Goal: Task Accomplishment & Management: Manage account settings

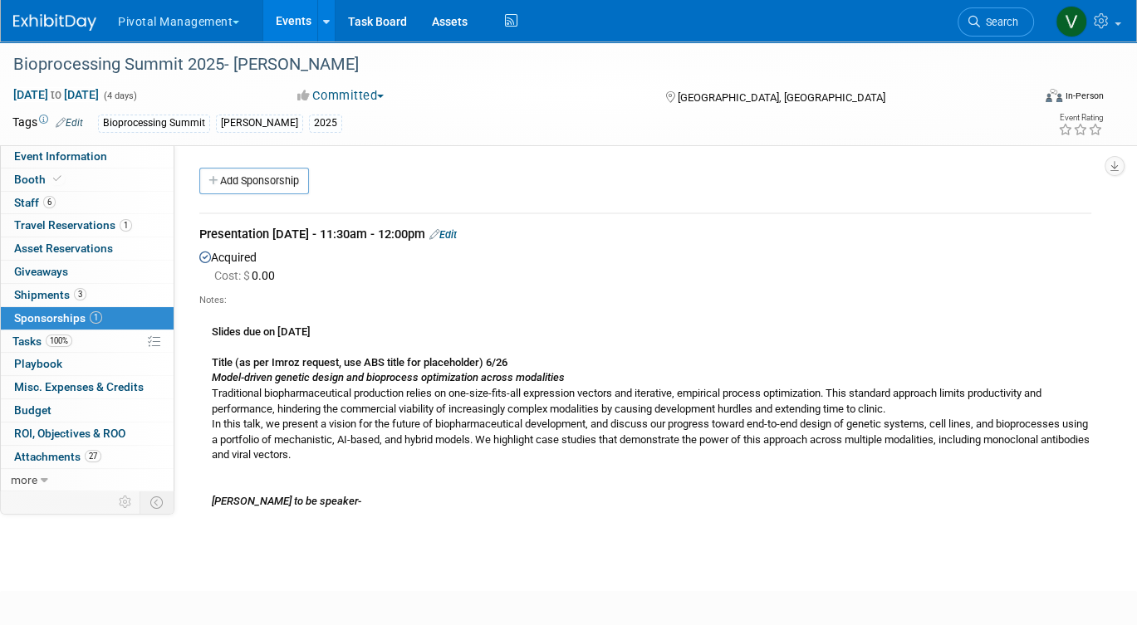
click at [296, 13] on link "Events" at bounding box center [293, 21] width 61 height 42
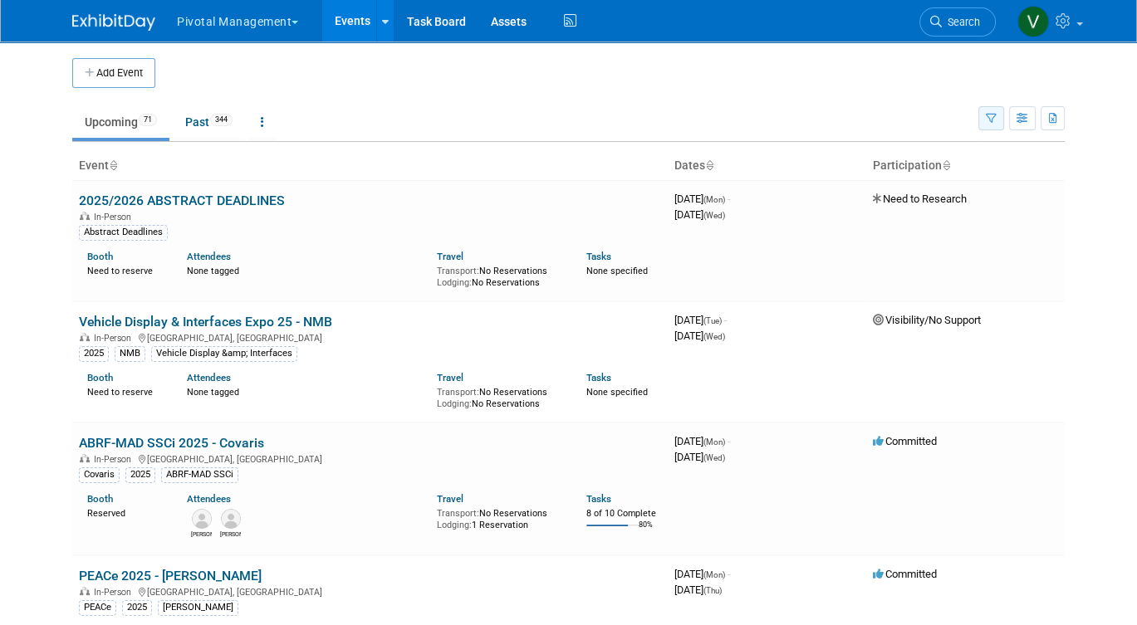
click at [987, 115] on icon "button" at bounding box center [991, 119] width 11 height 11
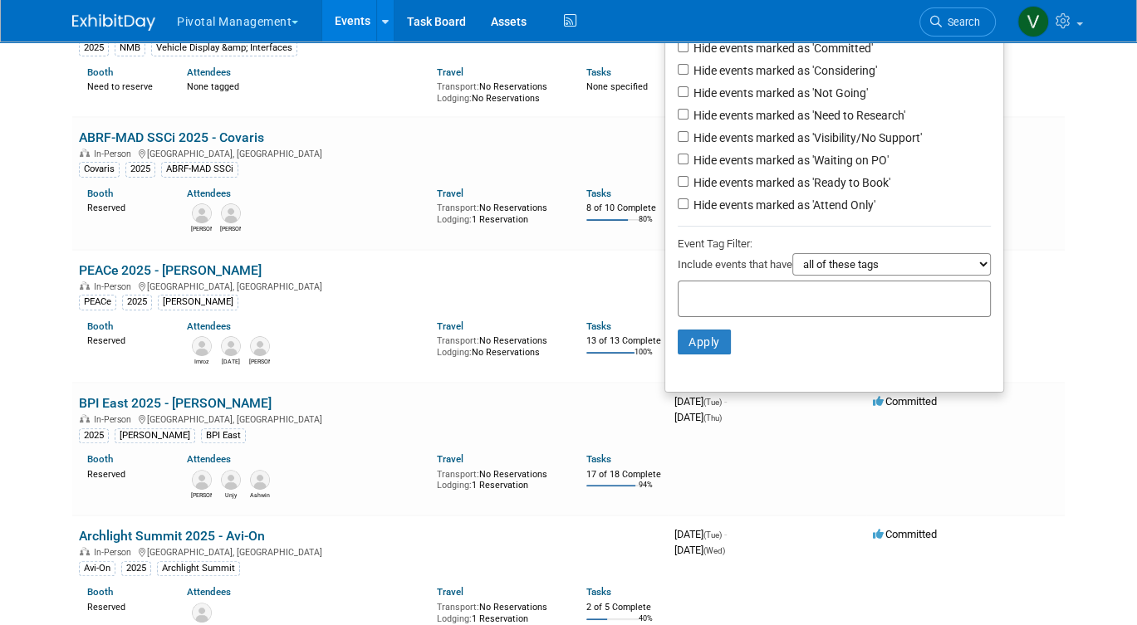
scroll to position [333, 0]
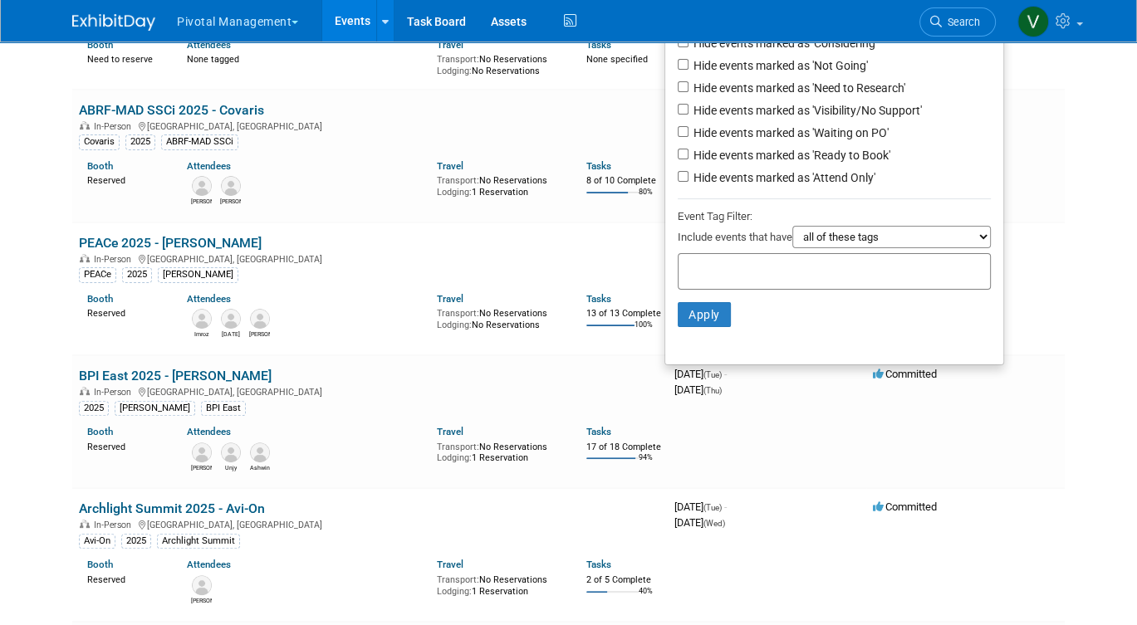
click at [788, 277] on input "text" at bounding box center [751, 269] width 133 height 17
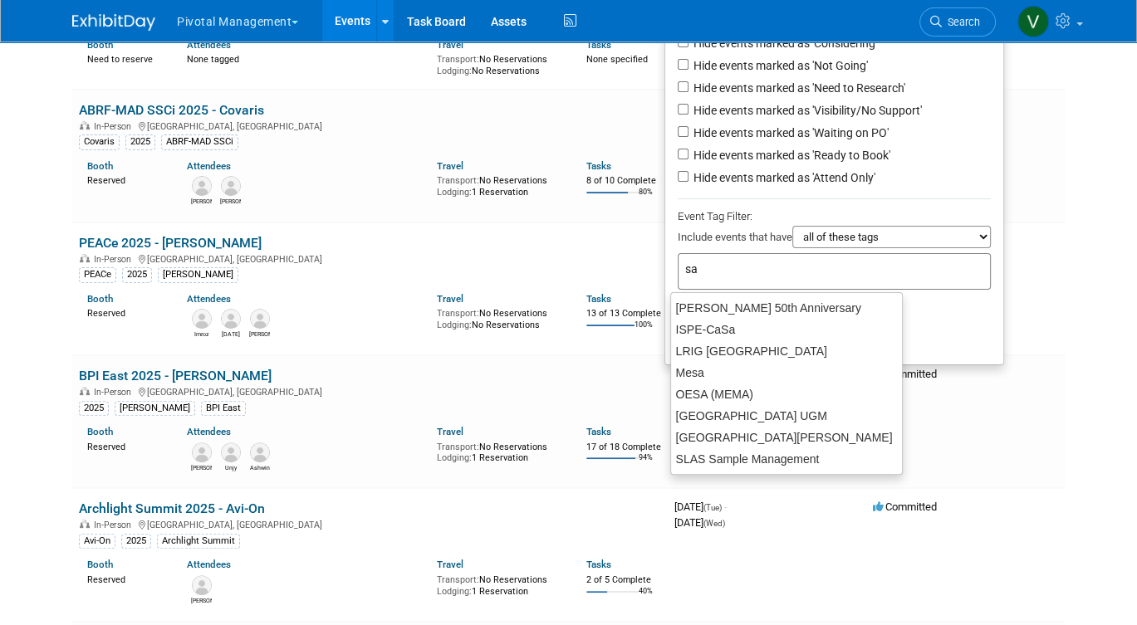
type input "s"
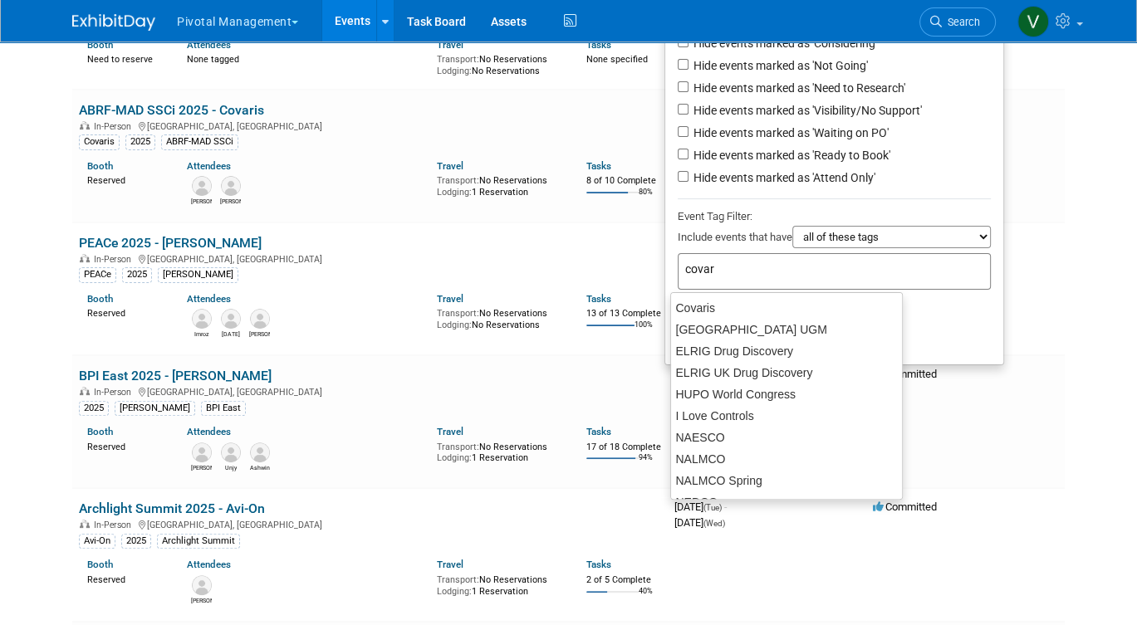
type input "covari"
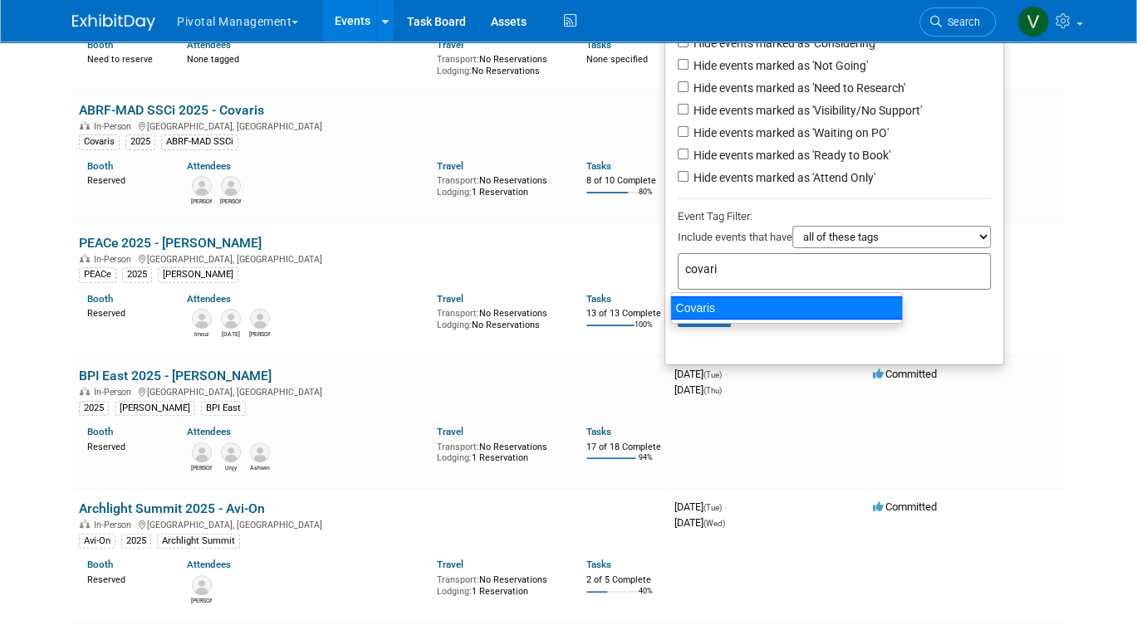
click at [762, 306] on div "Covaris" at bounding box center [786, 308] width 233 height 23
type input "Covaris"
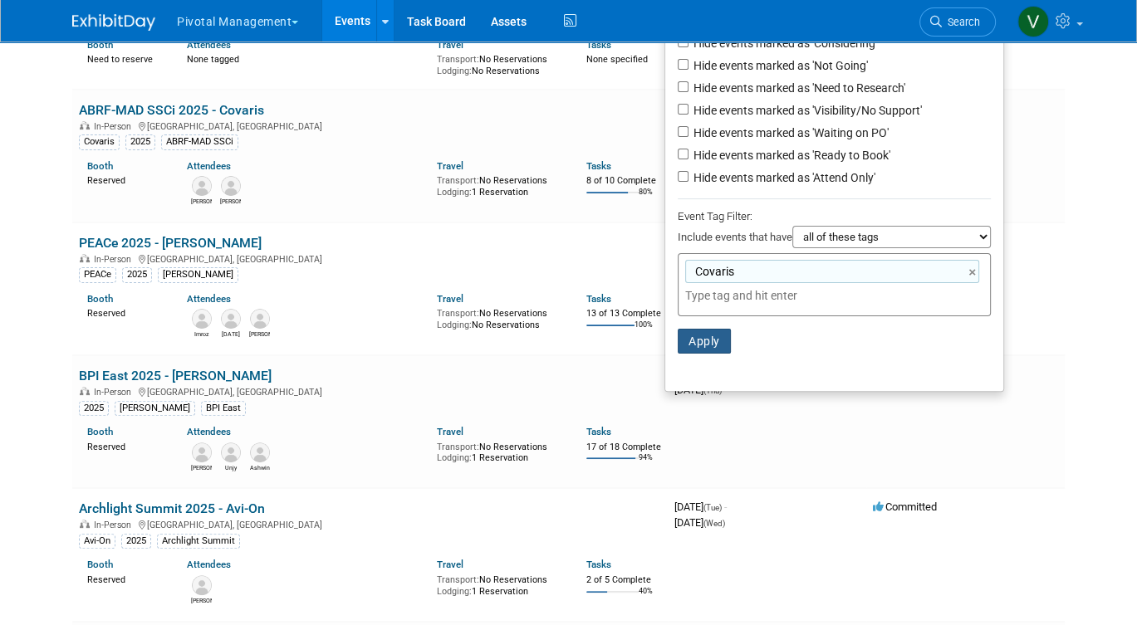
click at [696, 337] on button "Apply" at bounding box center [704, 341] width 53 height 25
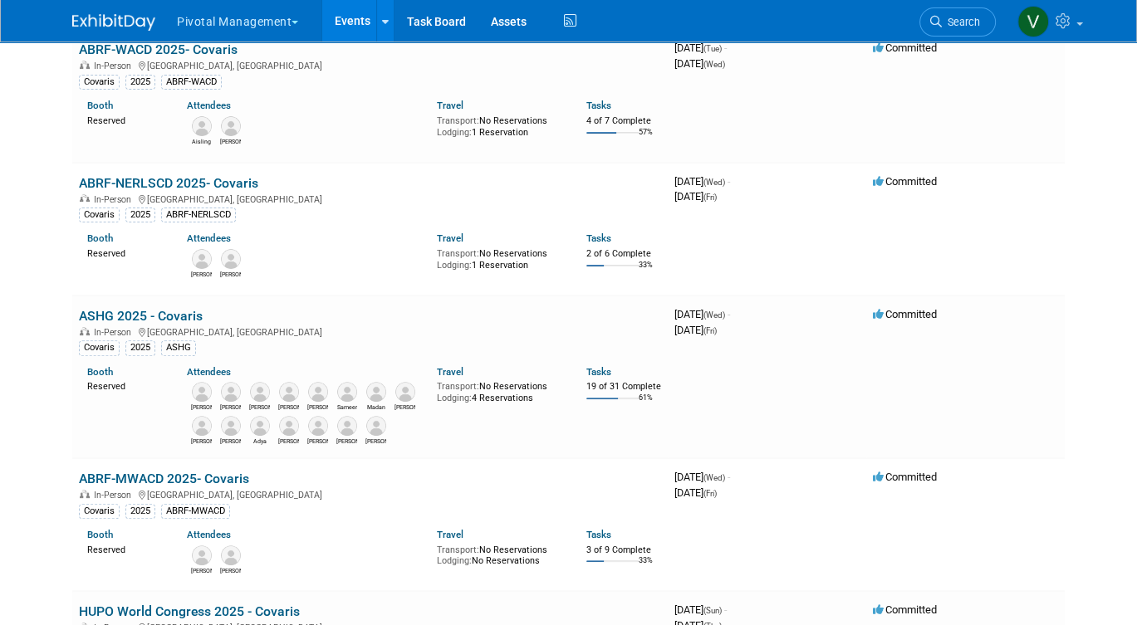
scroll to position [432, 0]
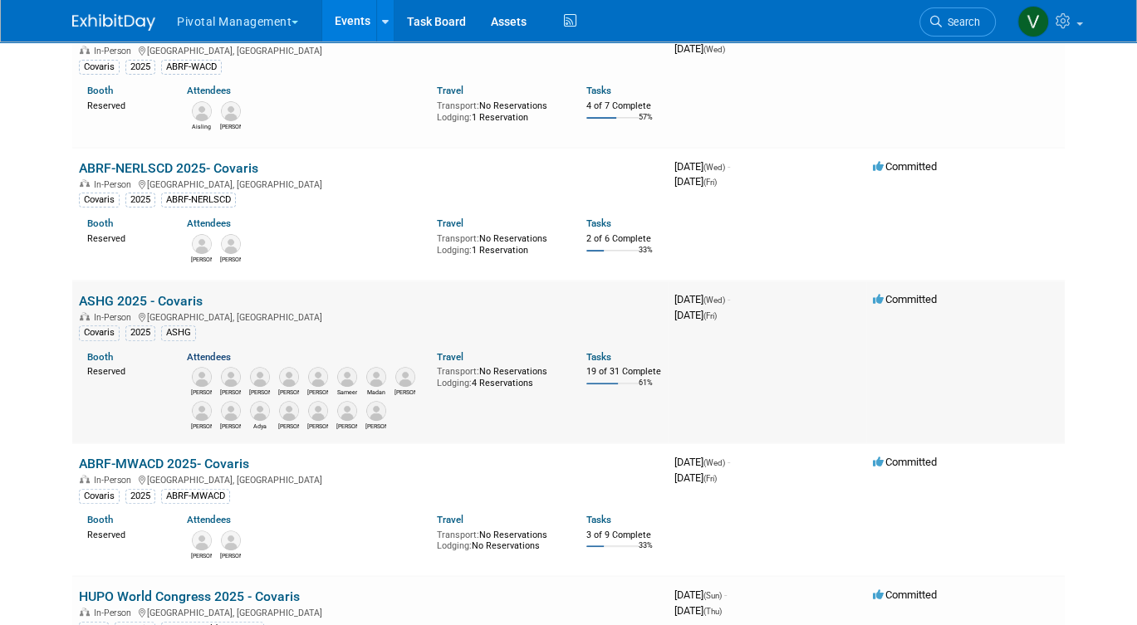
click at [205, 356] on link "Attendees" at bounding box center [209, 357] width 44 height 12
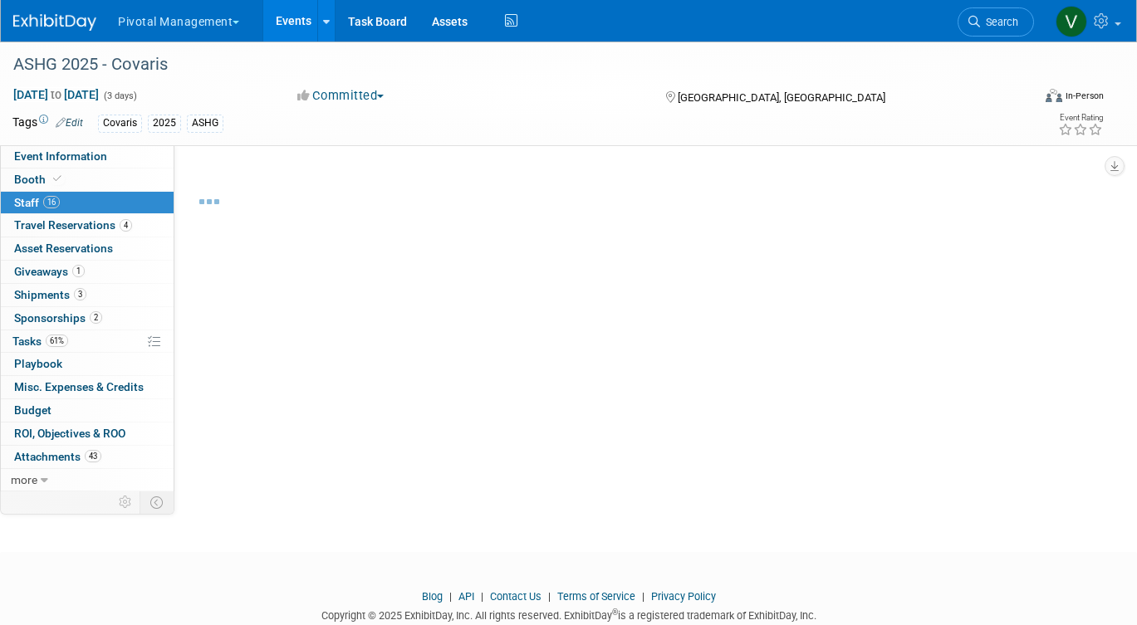
click at [206, 356] on div "Event Website: Edit https://www.ashg.org/meetings/2025meeting/ Exhibitor Prospe…" at bounding box center [638, 317] width 929 height 344
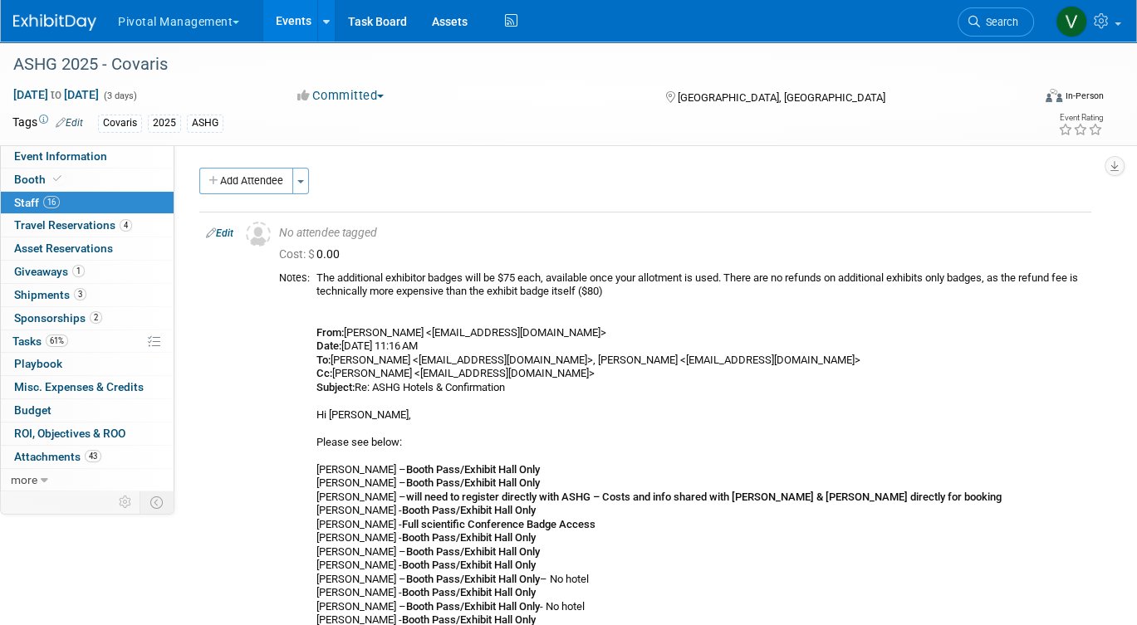
click at [297, 26] on link "Events" at bounding box center [293, 21] width 61 height 42
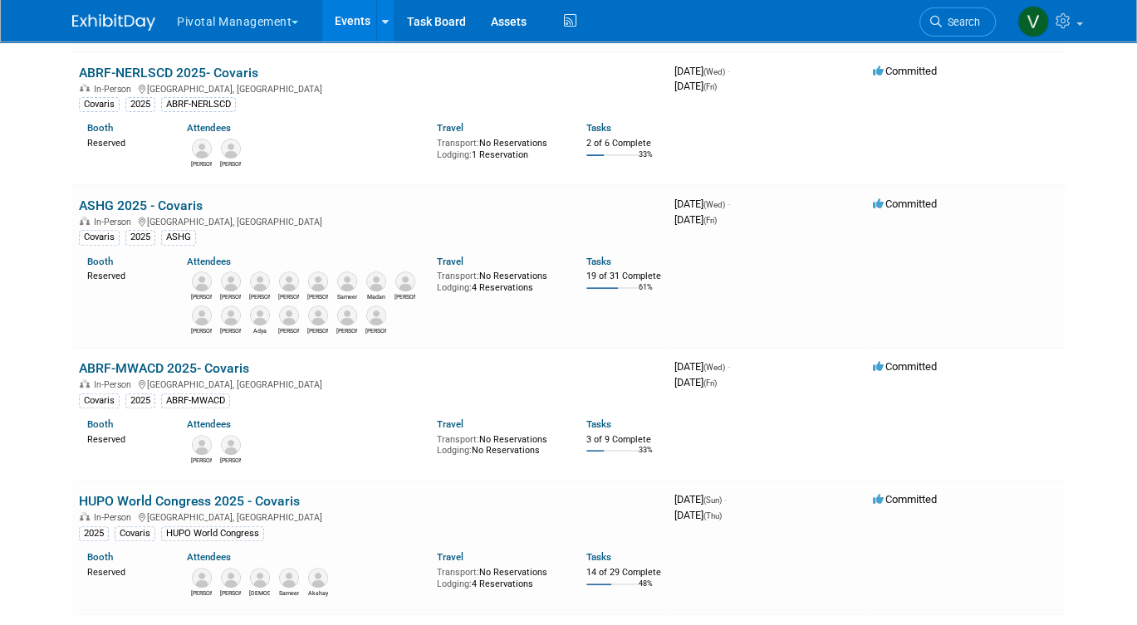
scroll to position [535, 0]
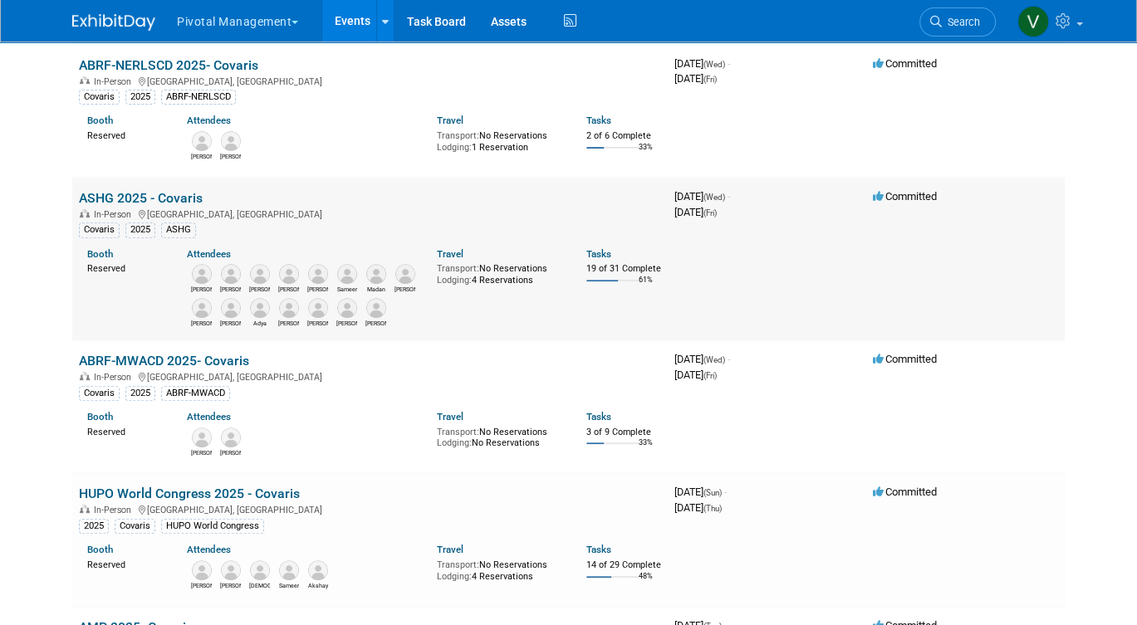
click at [159, 197] on link "ASHG 2025 - Covaris" at bounding box center [141, 198] width 124 height 16
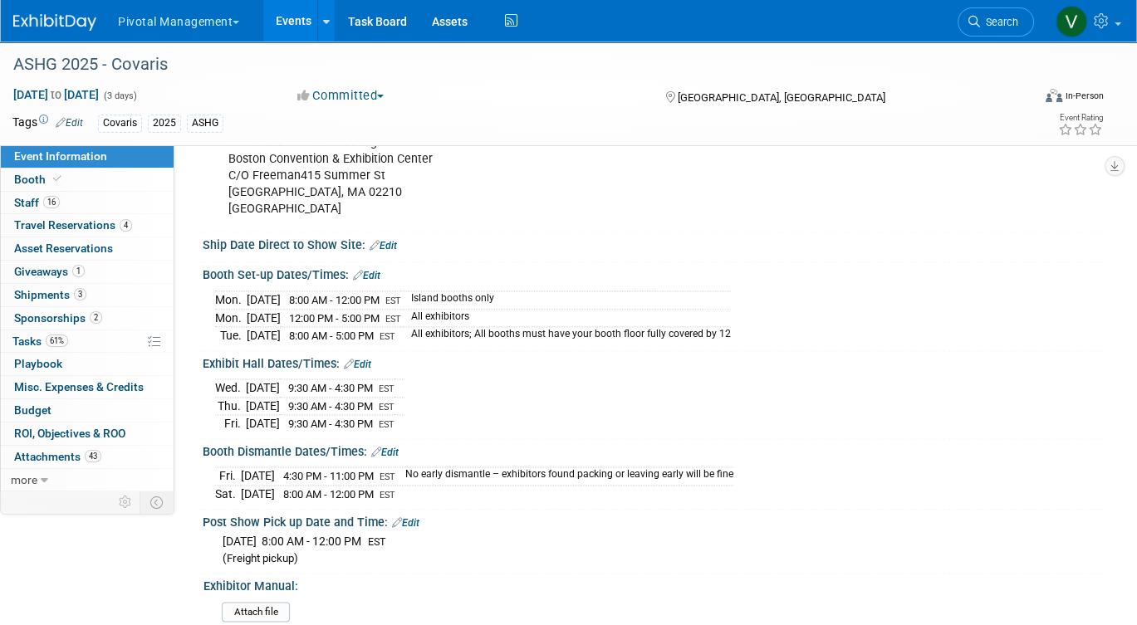
scroll to position [2109, 0]
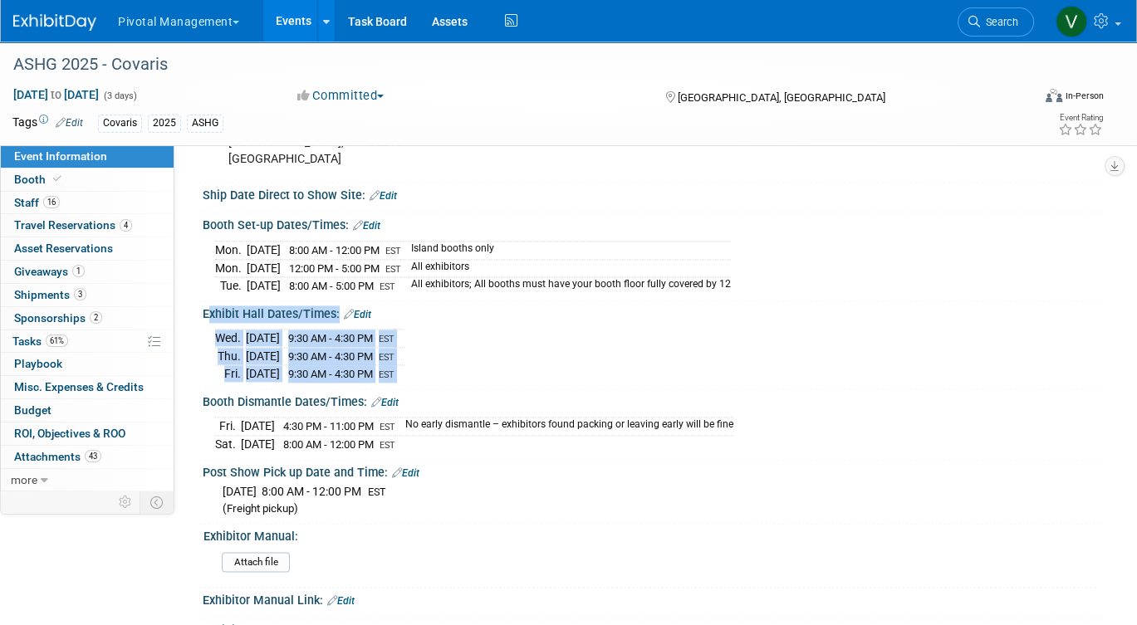
drag, startPoint x: 204, startPoint y: 303, endPoint x: 430, endPoint y: 365, distance: 234.9
click at [430, 365] on div "Exhibit Hall Dates/Times: Edit Wed. Oct 15, 2025 9:30 AM - 4:30 PM EST Thu. Oct…" at bounding box center [649, 346] width 909 height 88
copy div "Exhibit Hall Dates/Times: Edit Wed. Oct 15, 2025 9:30 AM - 4:30 PM EST Thu. Oct…"
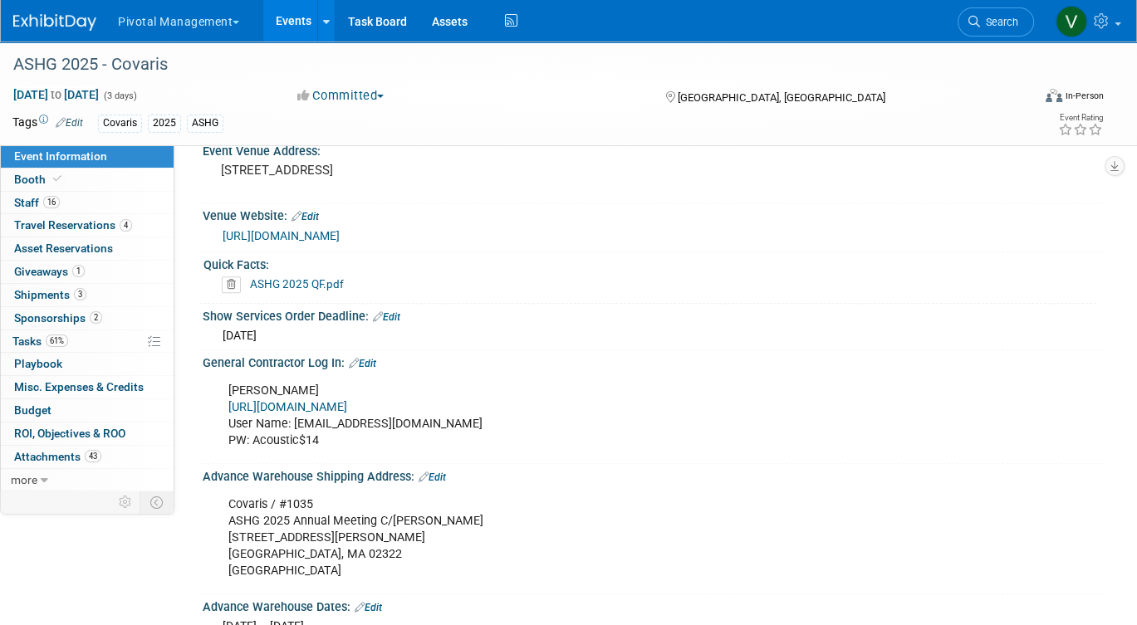
scroll to position [1435, 0]
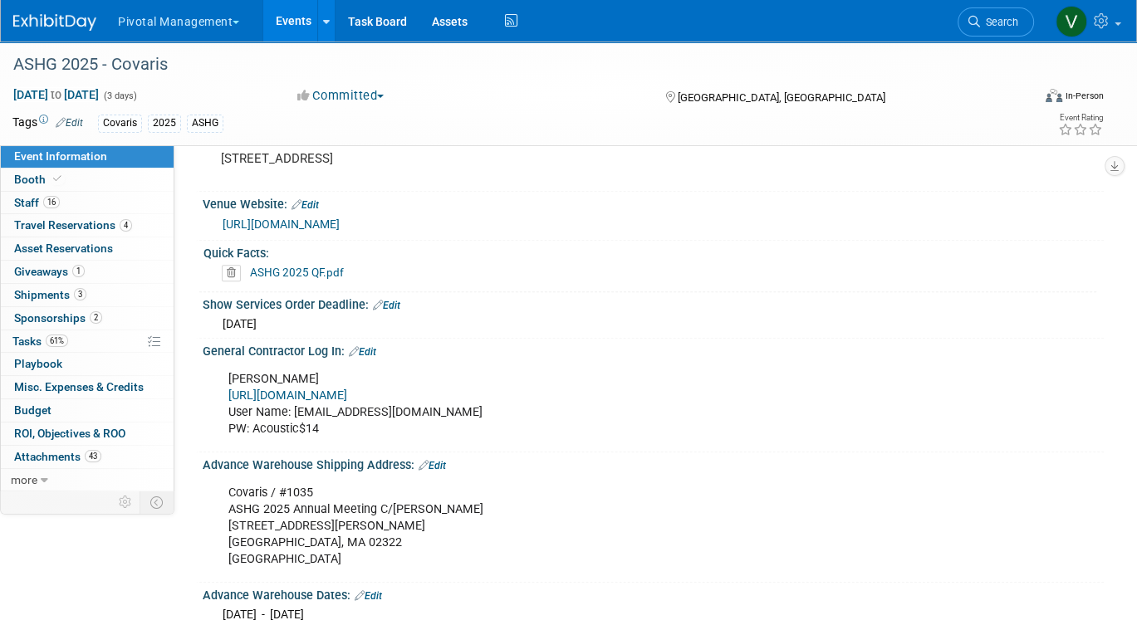
click at [309, 268] on link "ASHG 2025 QF.pdf" at bounding box center [297, 272] width 94 height 13
click at [285, 40] on link "Events" at bounding box center [293, 21] width 61 height 42
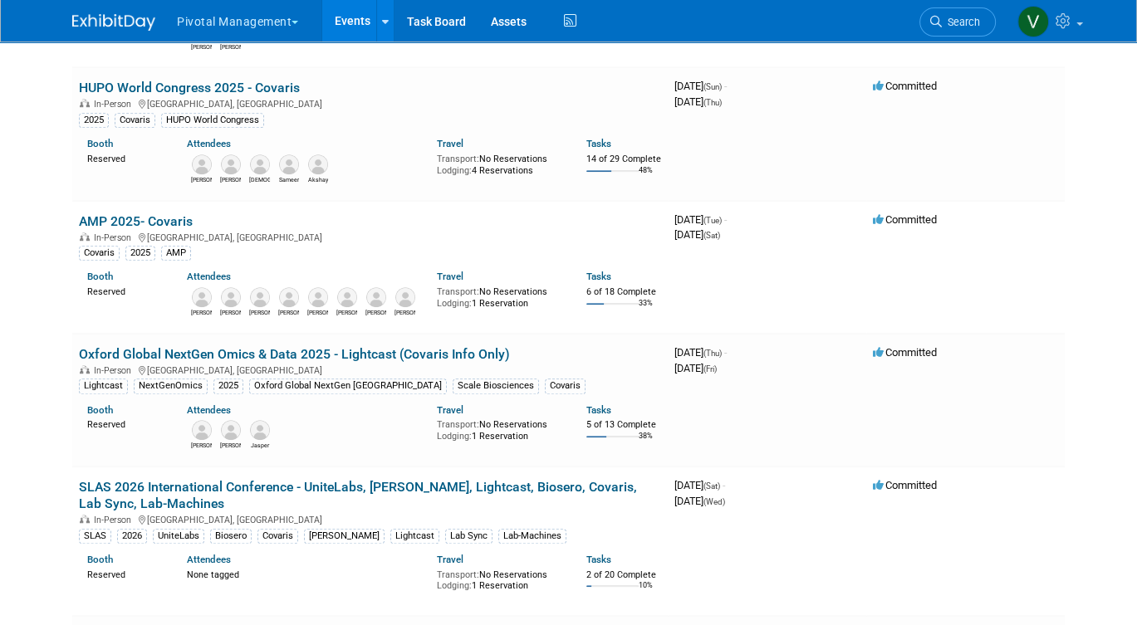
scroll to position [1034, 0]
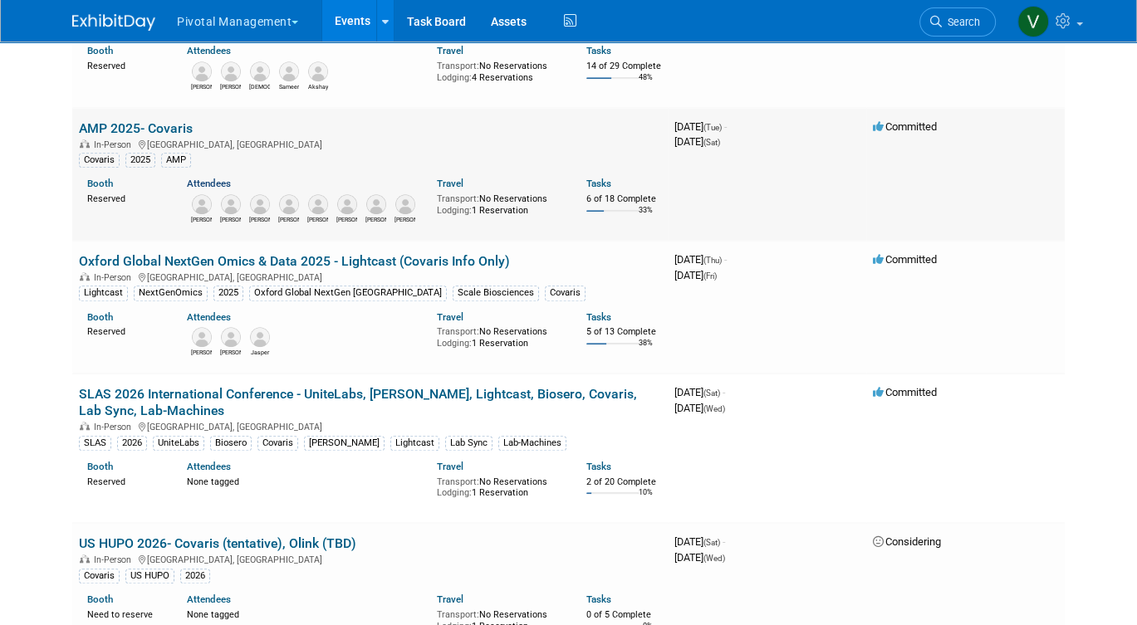
click at [198, 189] on link "Attendees" at bounding box center [209, 184] width 44 height 12
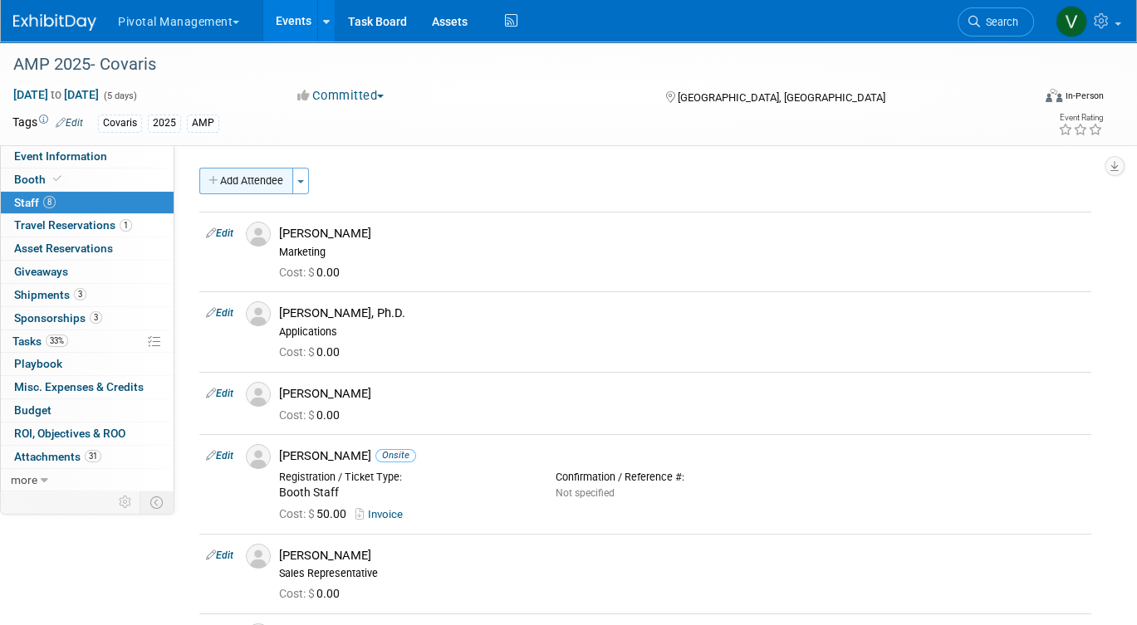
click at [258, 176] on button "Add Attendee" at bounding box center [246, 181] width 94 height 27
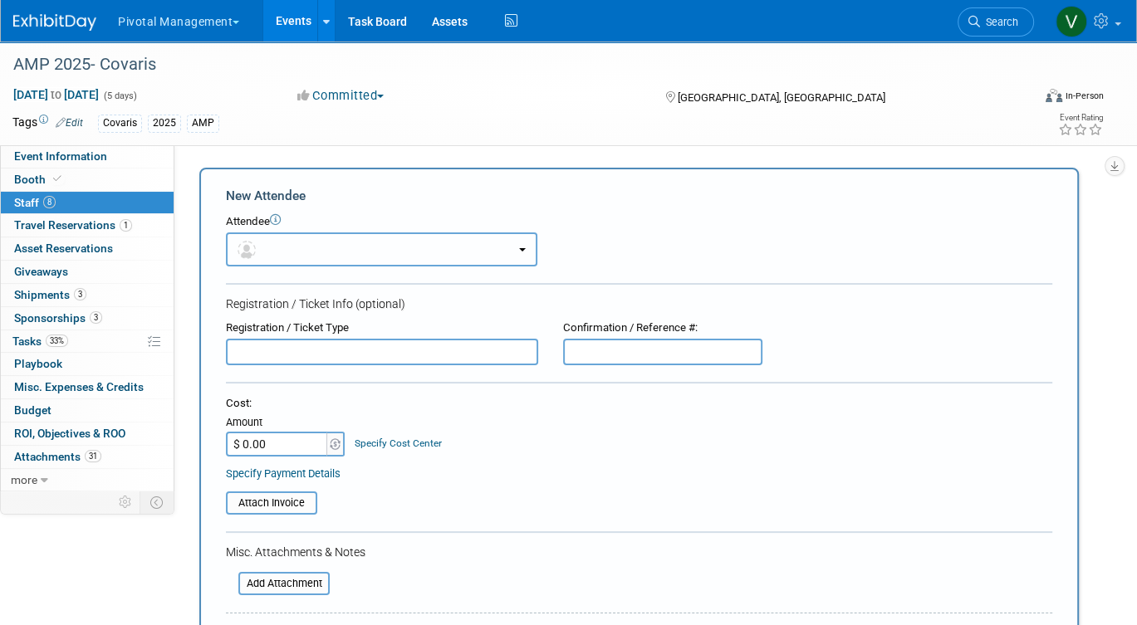
click at [341, 256] on button "button" at bounding box center [381, 250] width 311 height 34
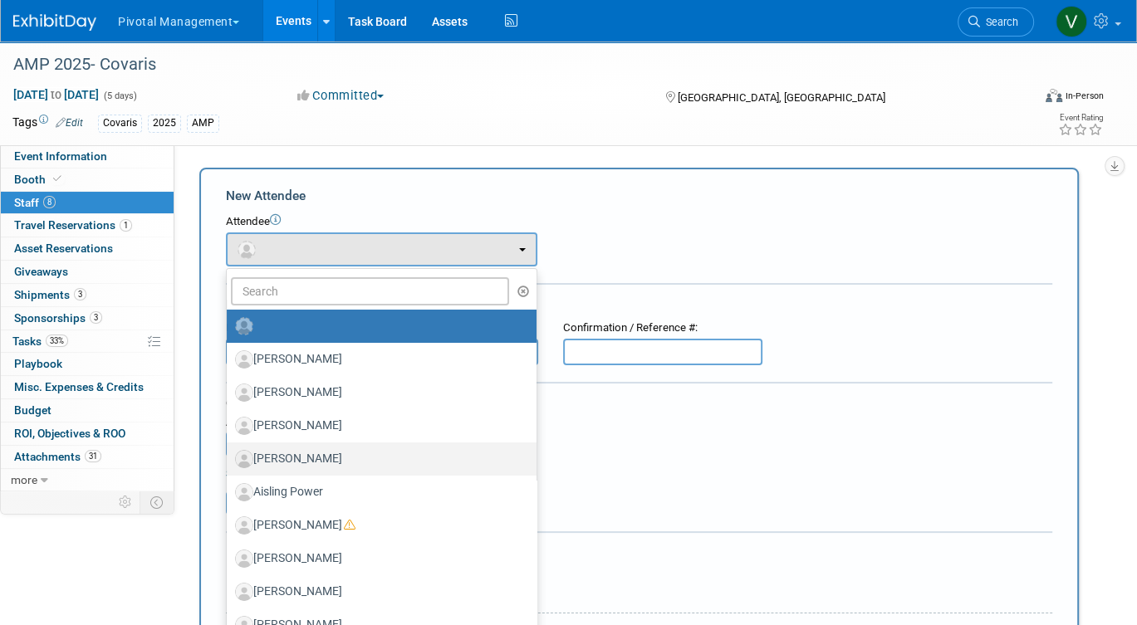
click at [525, 463] on link "[PERSON_NAME]" at bounding box center [382, 459] width 310 height 33
click at [596, 445] on div "Cost: Amount $ 0.00 Specify Cost Center Cost Center -- Not Specified --" at bounding box center [639, 426] width 826 height 61
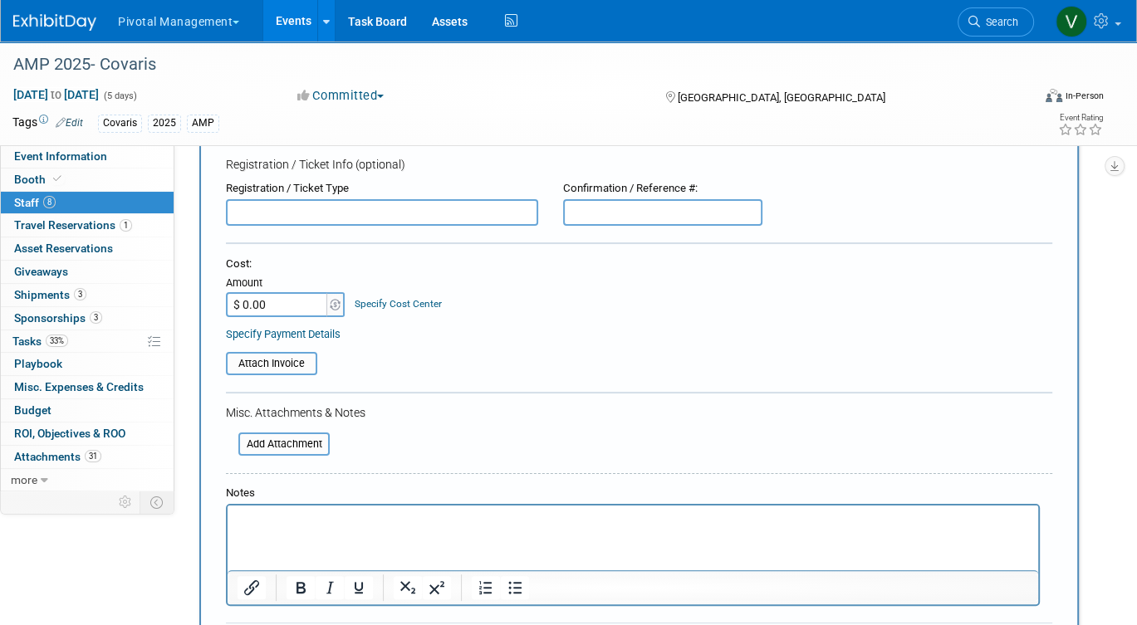
click at [537, 529] on html at bounding box center [633, 517] width 811 height 23
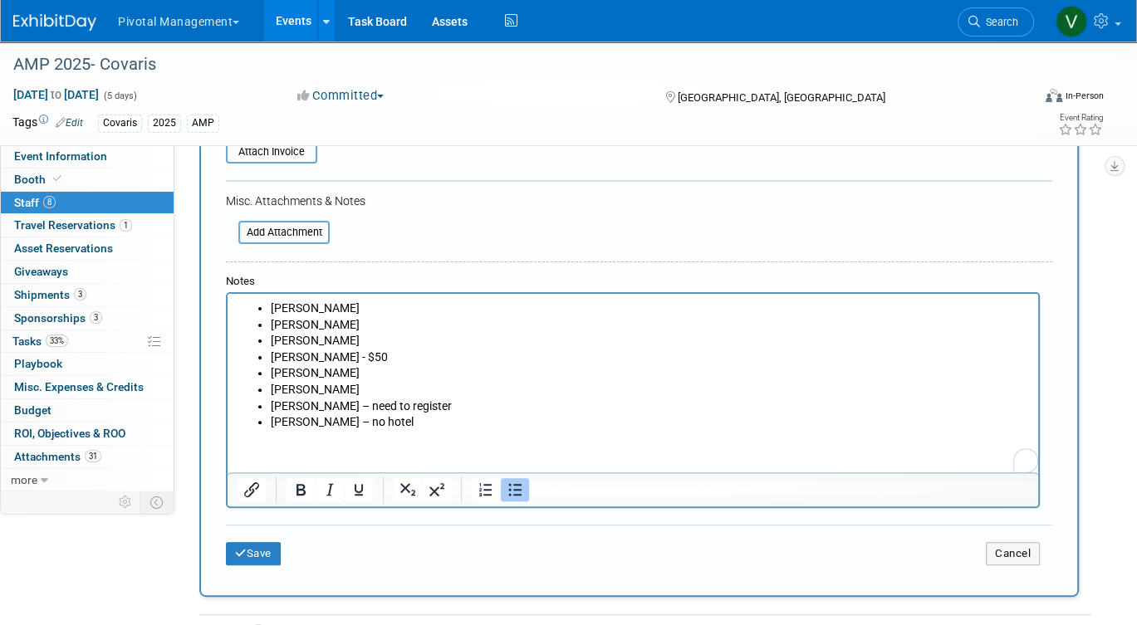
scroll to position [385, 0]
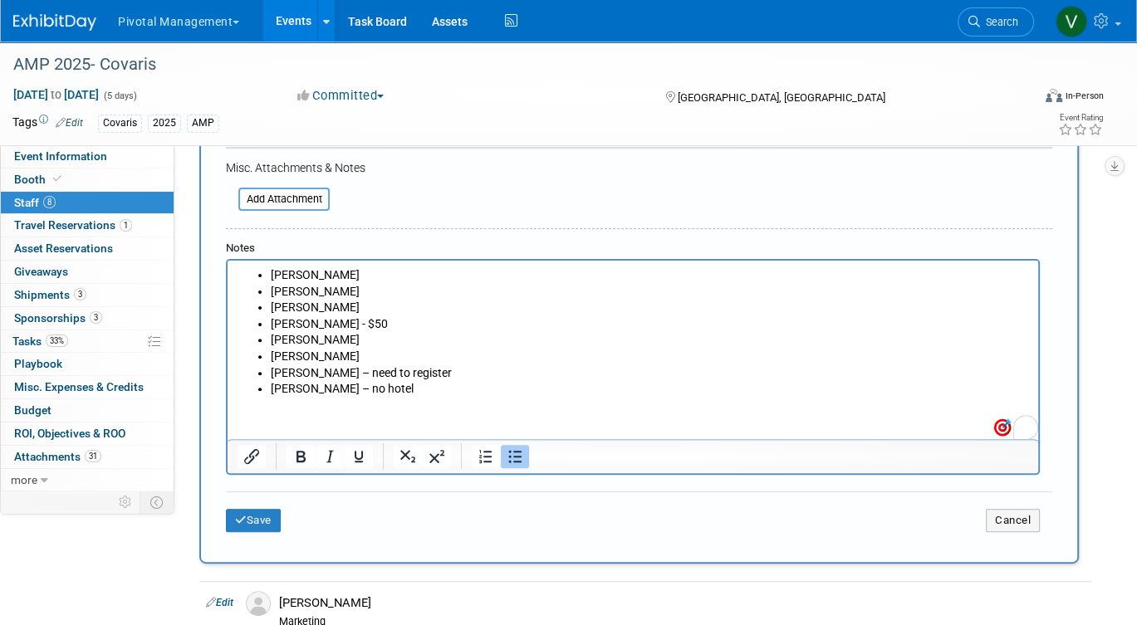
drag, startPoint x: 270, startPoint y: 376, endPoint x: 449, endPoint y: 374, distance: 178.6
click at [449, 374] on ul "Kristopher Amirault Eugenio Daviso David Dow Greg Endress - $50 Jared Hoffman G…" at bounding box center [634, 332] width 792 height 130
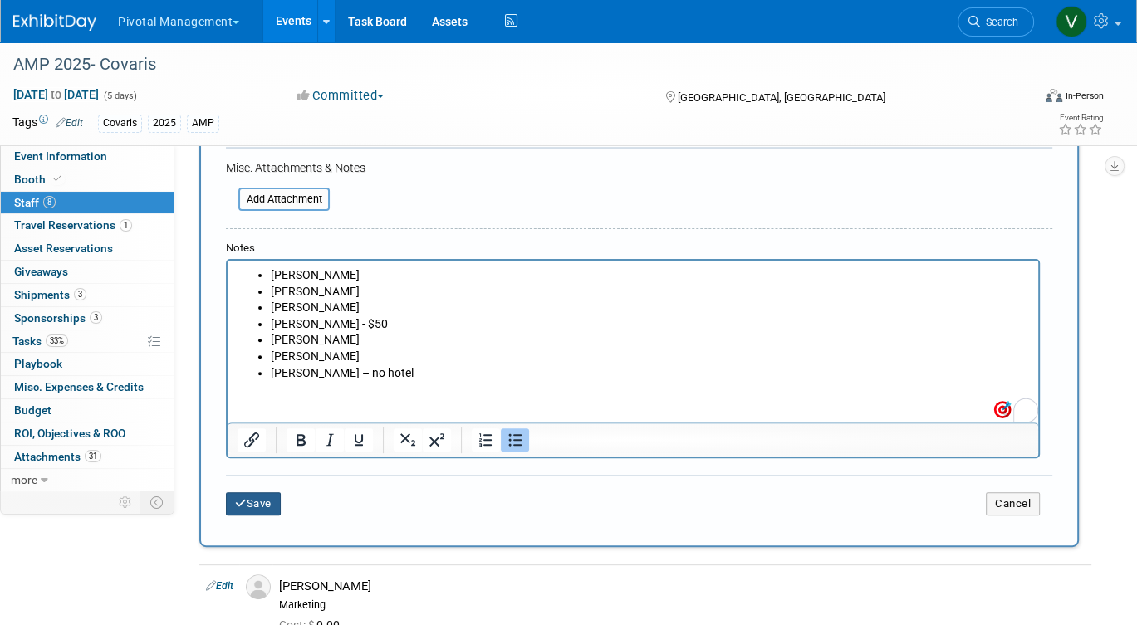
click at [268, 505] on button "Save" at bounding box center [253, 504] width 55 height 23
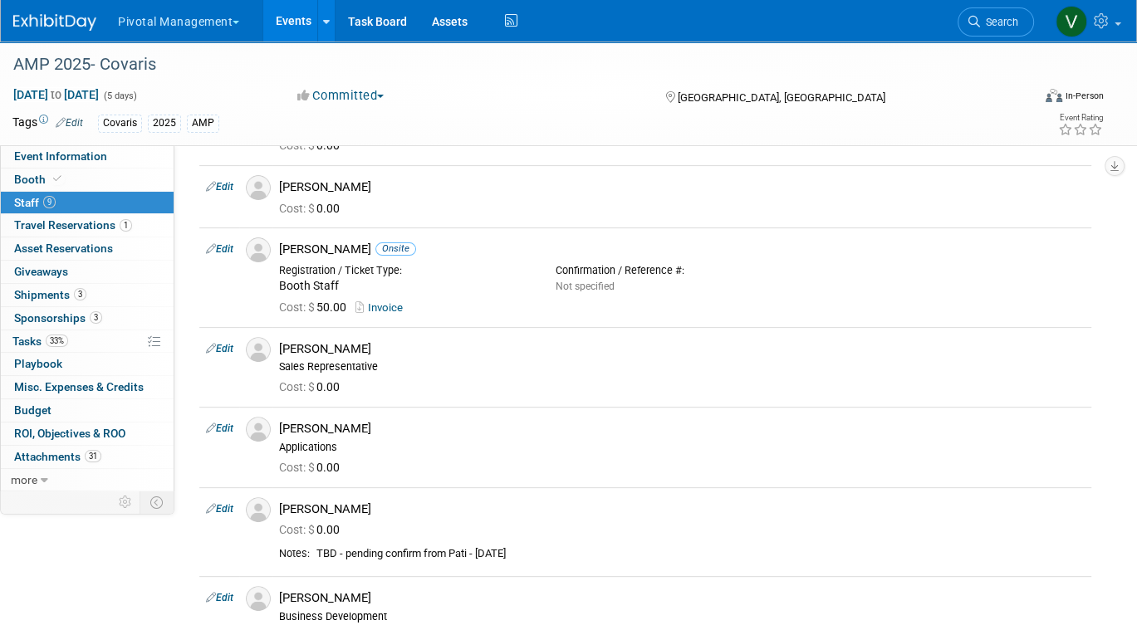
click at [285, 36] on link "Events" at bounding box center [293, 21] width 61 height 42
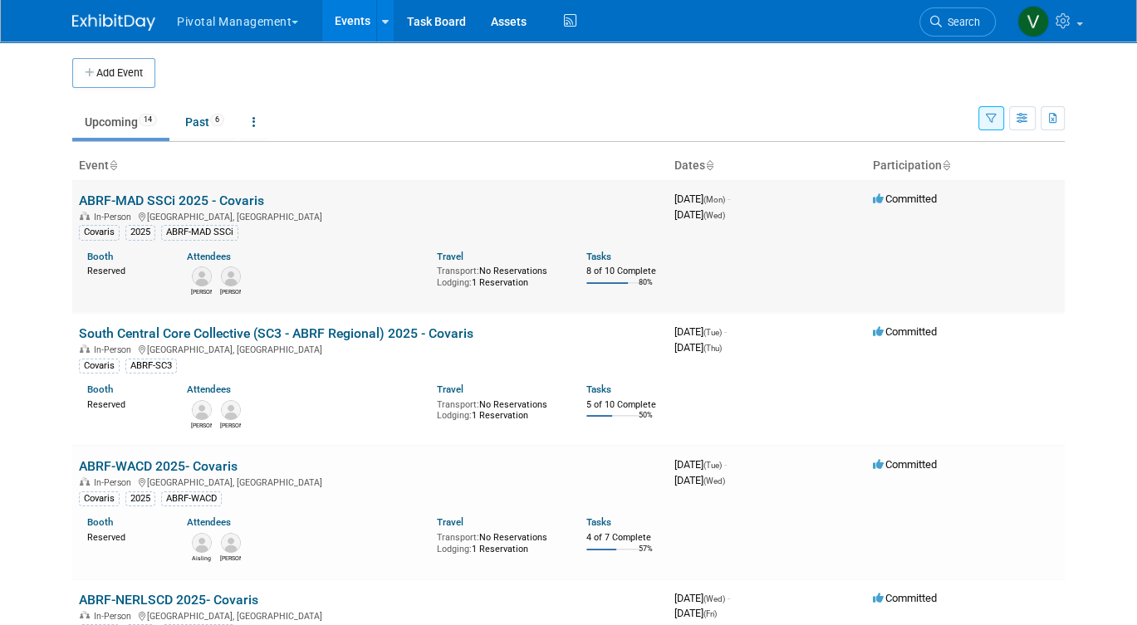
scroll to position [871, 0]
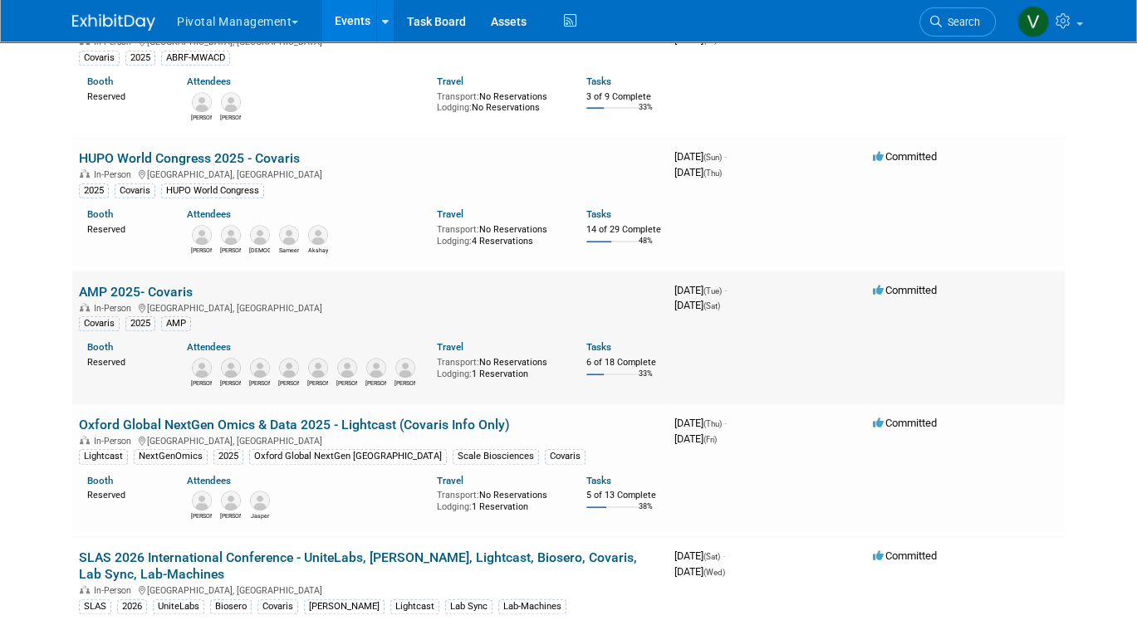
click at [171, 300] on link "AMP 2025- Covaris" at bounding box center [136, 292] width 114 height 16
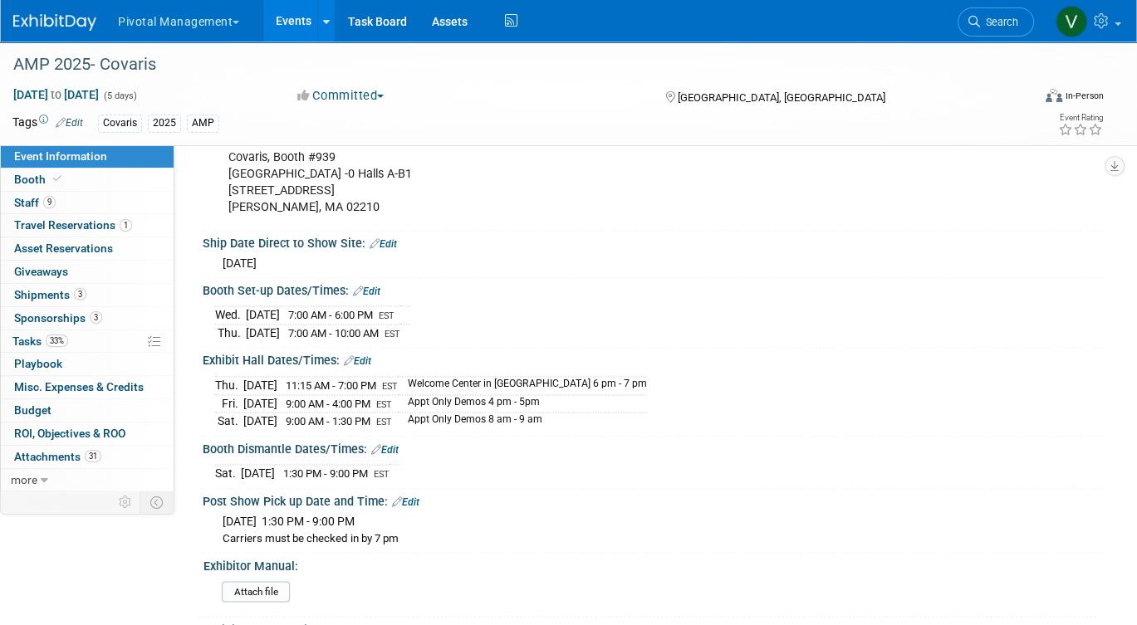
scroll to position [2337, 0]
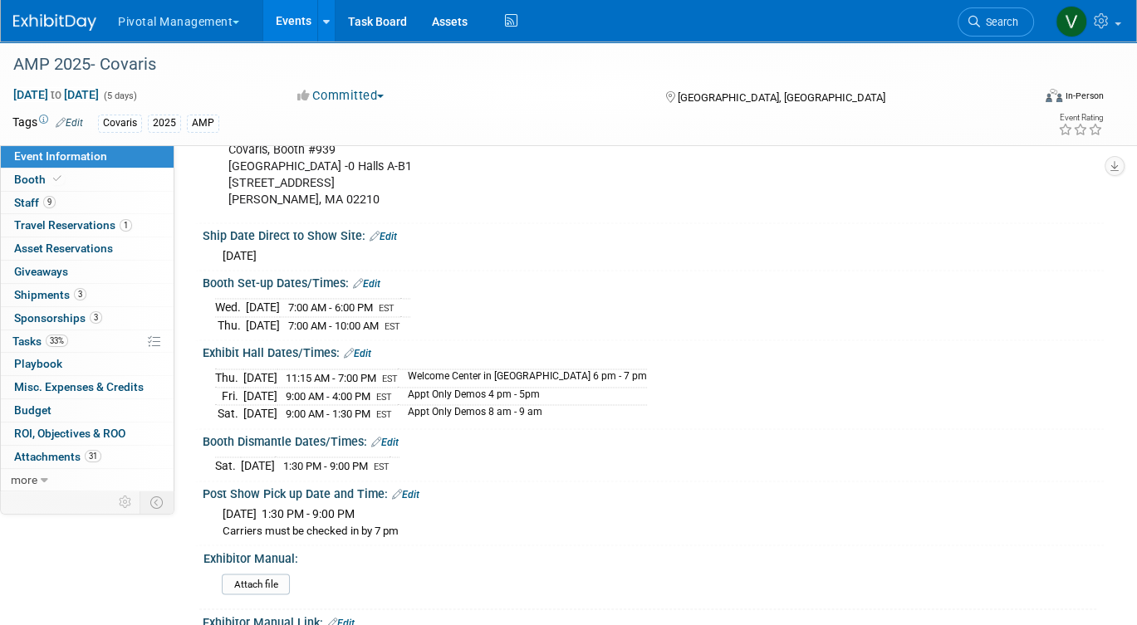
drag, startPoint x: 218, startPoint y: 365, endPoint x: 590, endPoint y: 400, distance: 373.8
click at [590, 400] on tbody "[DATE] 11:15 AM - 7:00 PM EST Welcome Center in [GEOGRAPHIC_DATA] 6 pm - 7 pm […" at bounding box center [431, 396] width 432 height 53
copy tbody "Thu. Nov 13, 2025 11:15 AM - 7:00 PM EST Welcome Center in Expo Hall 6 pm - 7 p…"
click at [78, 202] on link "9 Staff 9" at bounding box center [87, 203] width 173 height 22
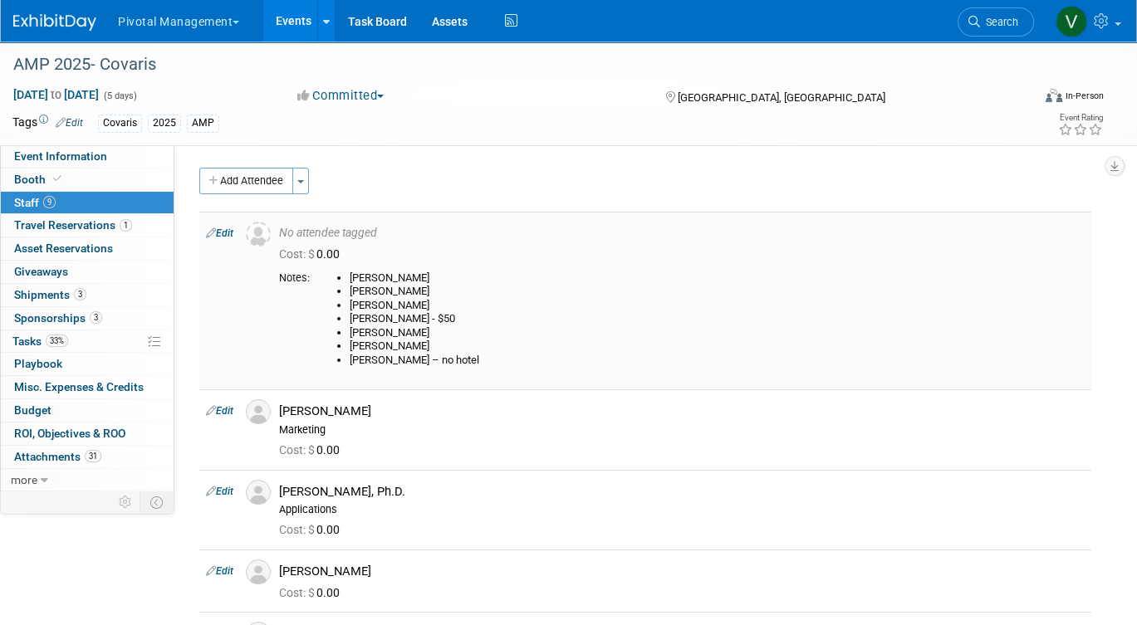
click at [223, 232] on link "Edit" at bounding box center [219, 234] width 27 height 12
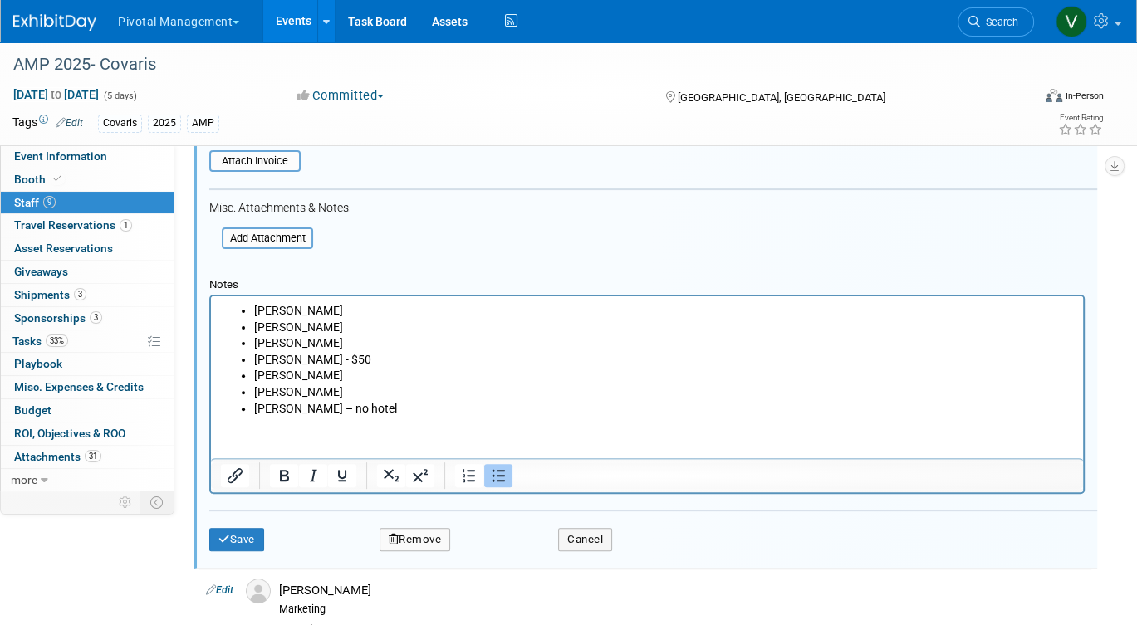
scroll to position [344, 0]
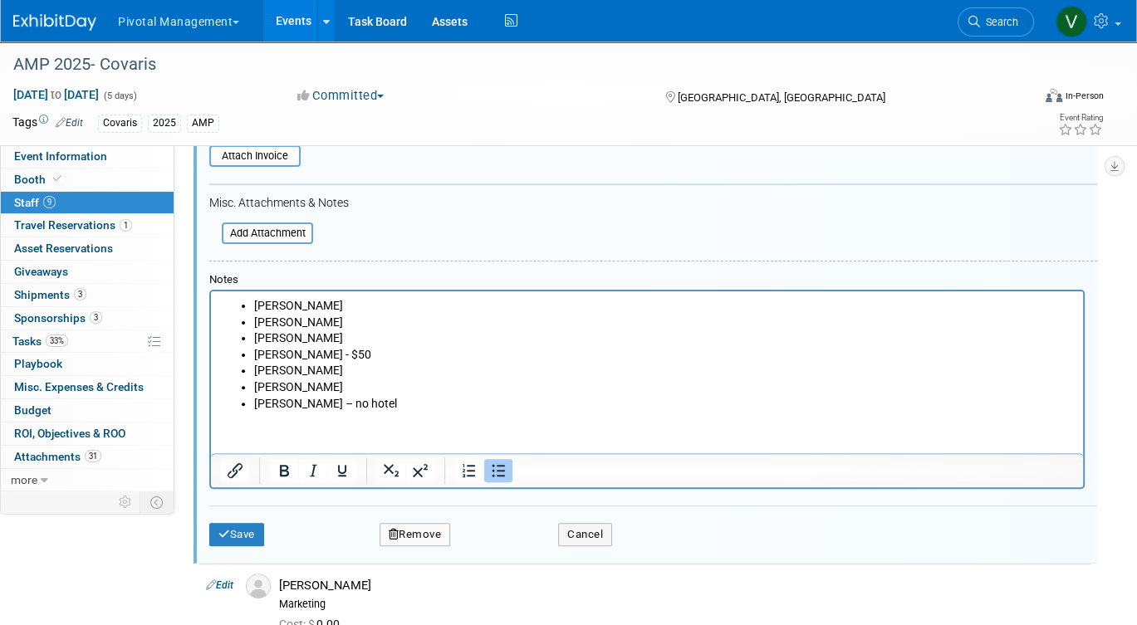
click at [420, 408] on li "Rob Riegelhaupt – no hotel" at bounding box center [664, 404] width 820 height 17
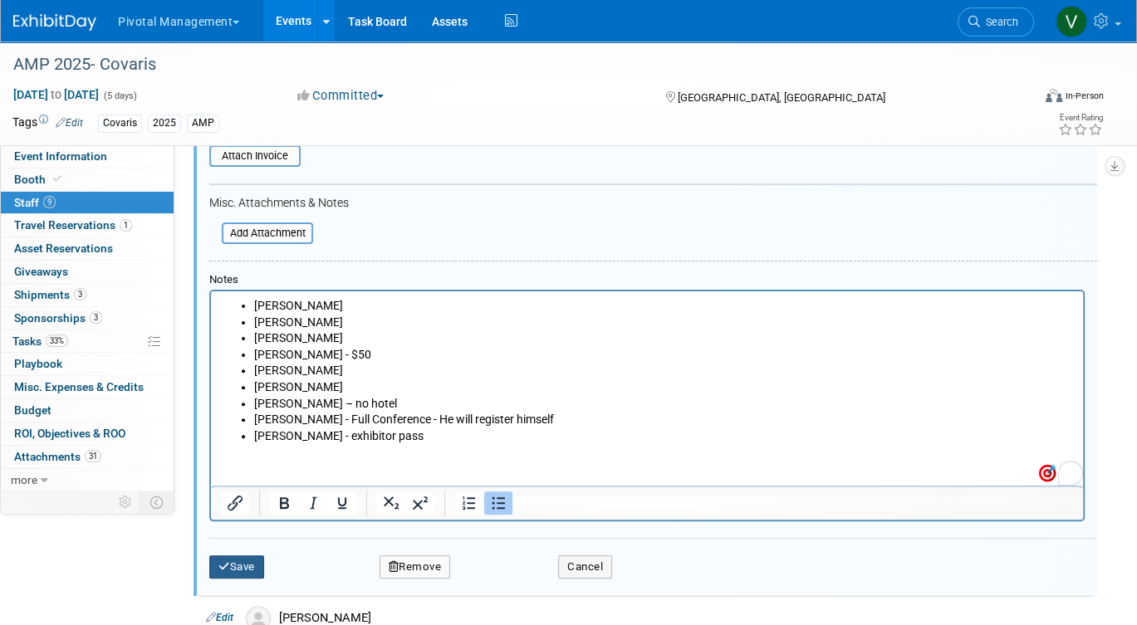
click at [251, 565] on button "Save" at bounding box center [236, 567] width 55 height 23
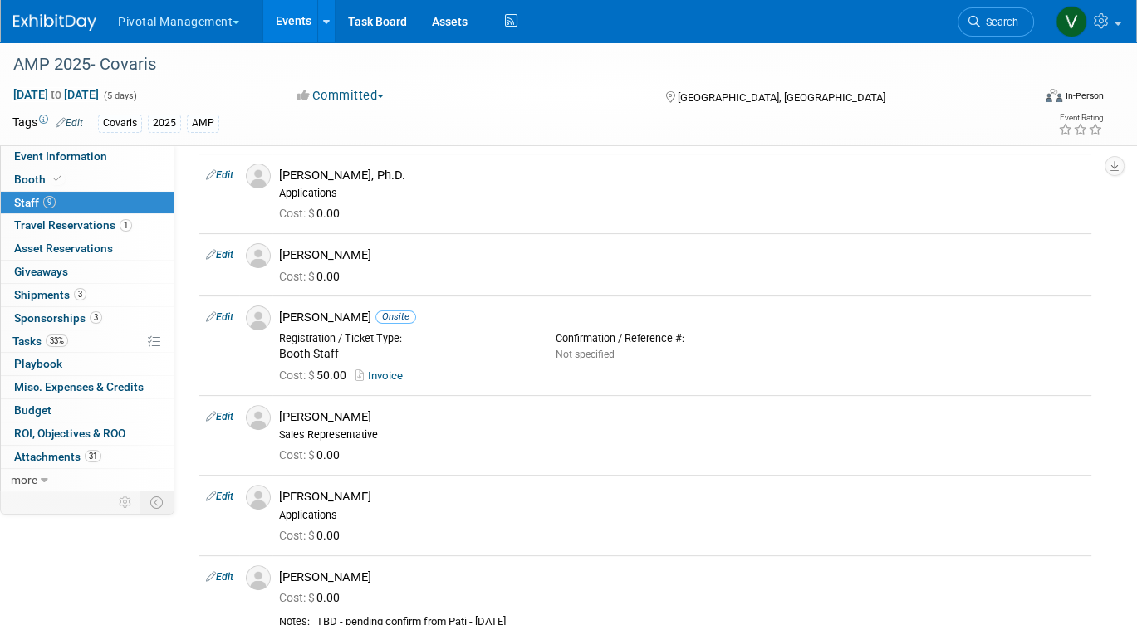
click at [279, 22] on link "Events" at bounding box center [293, 21] width 61 height 42
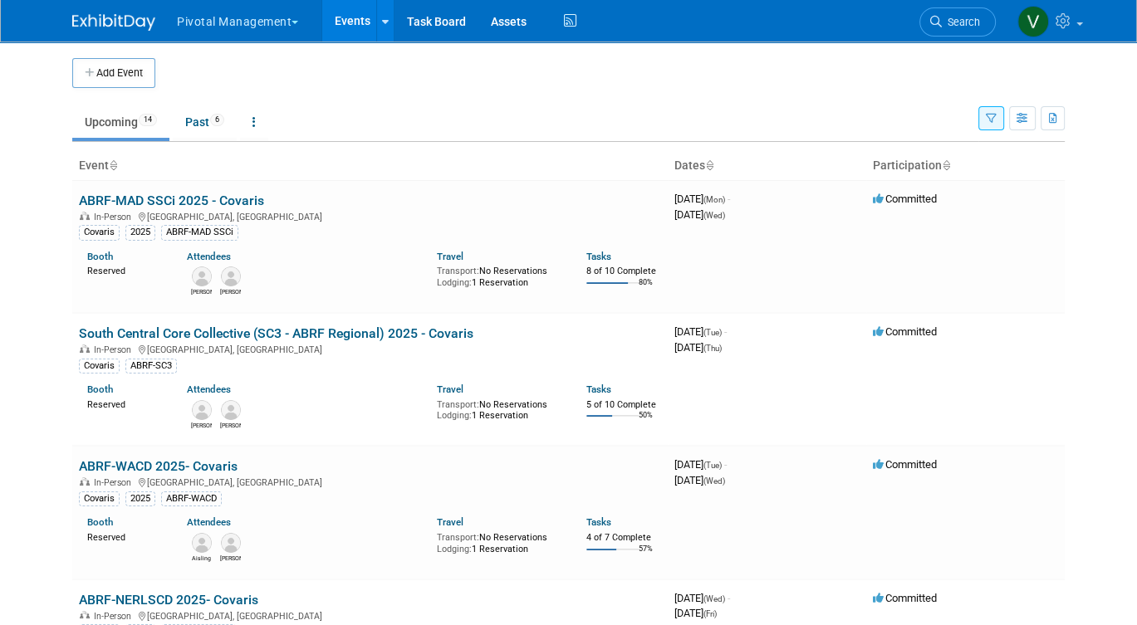
scroll to position [1138, 0]
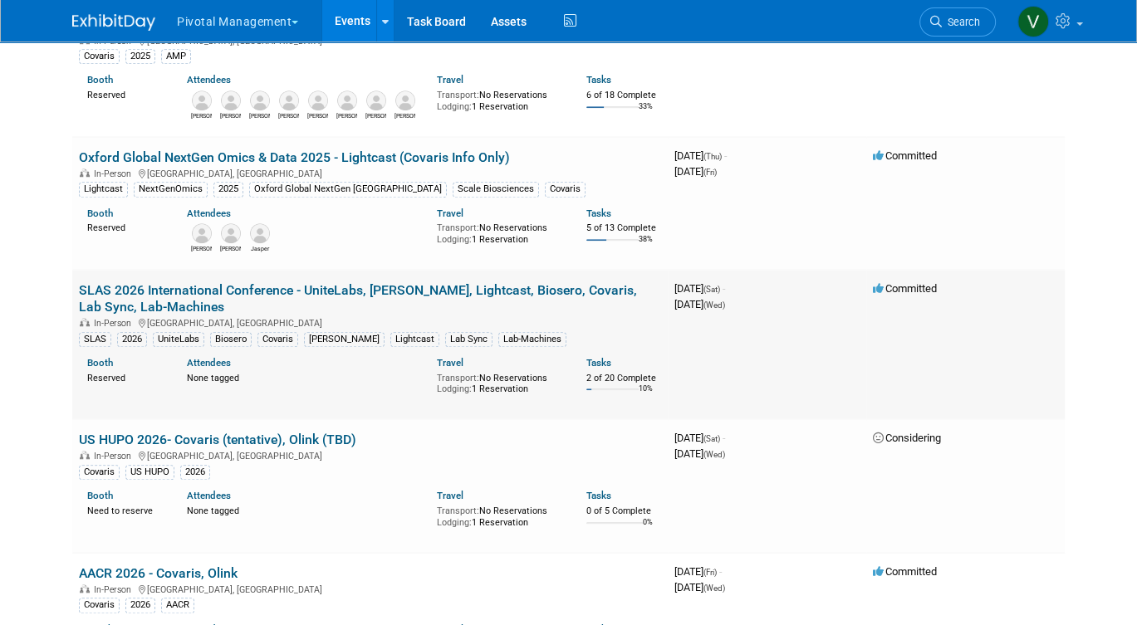
click at [207, 314] on link "SLAS 2026 International Conference - UniteLabs, [PERSON_NAME], Lightcast, Biose…" at bounding box center [358, 298] width 558 height 32
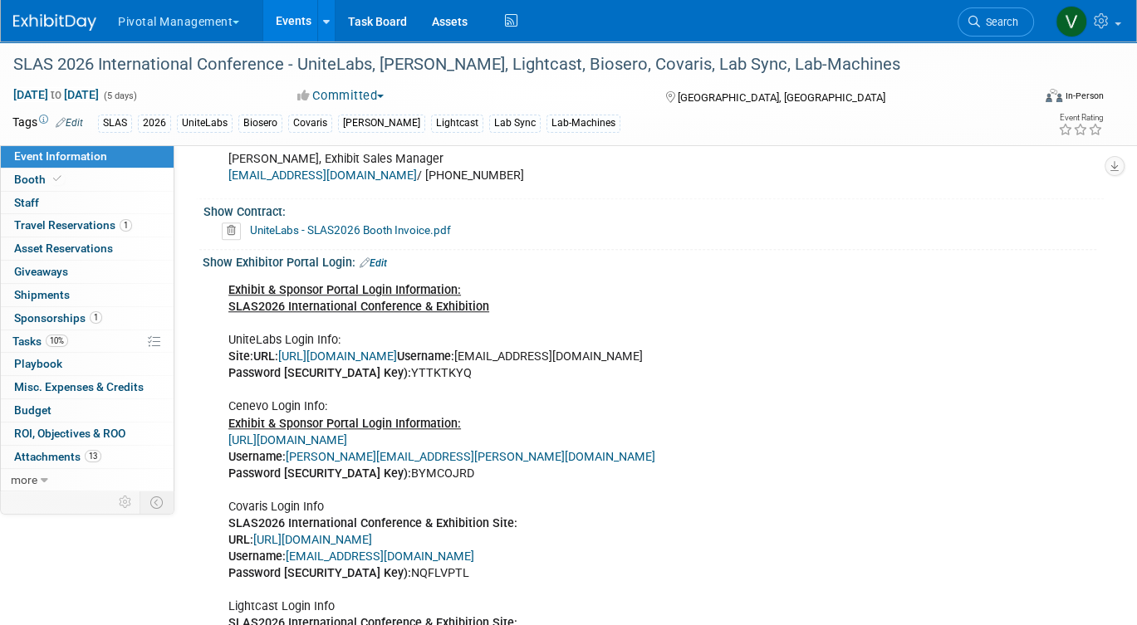
scroll to position [1178, 0]
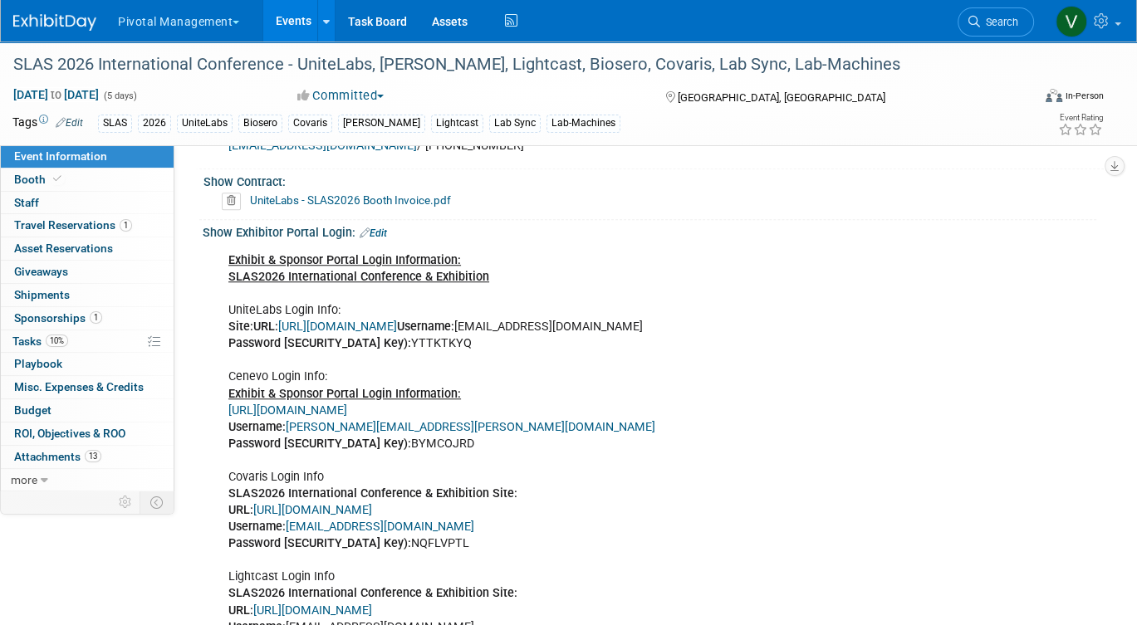
click at [347, 407] on link "[URL][DOMAIN_NAME]" at bounding box center [287, 411] width 119 height 14
click at [334, 320] on link "[URL][DOMAIN_NAME]" at bounding box center [337, 327] width 119 height 14
